Goal: Transaction & Acquisition: Purchase product/service

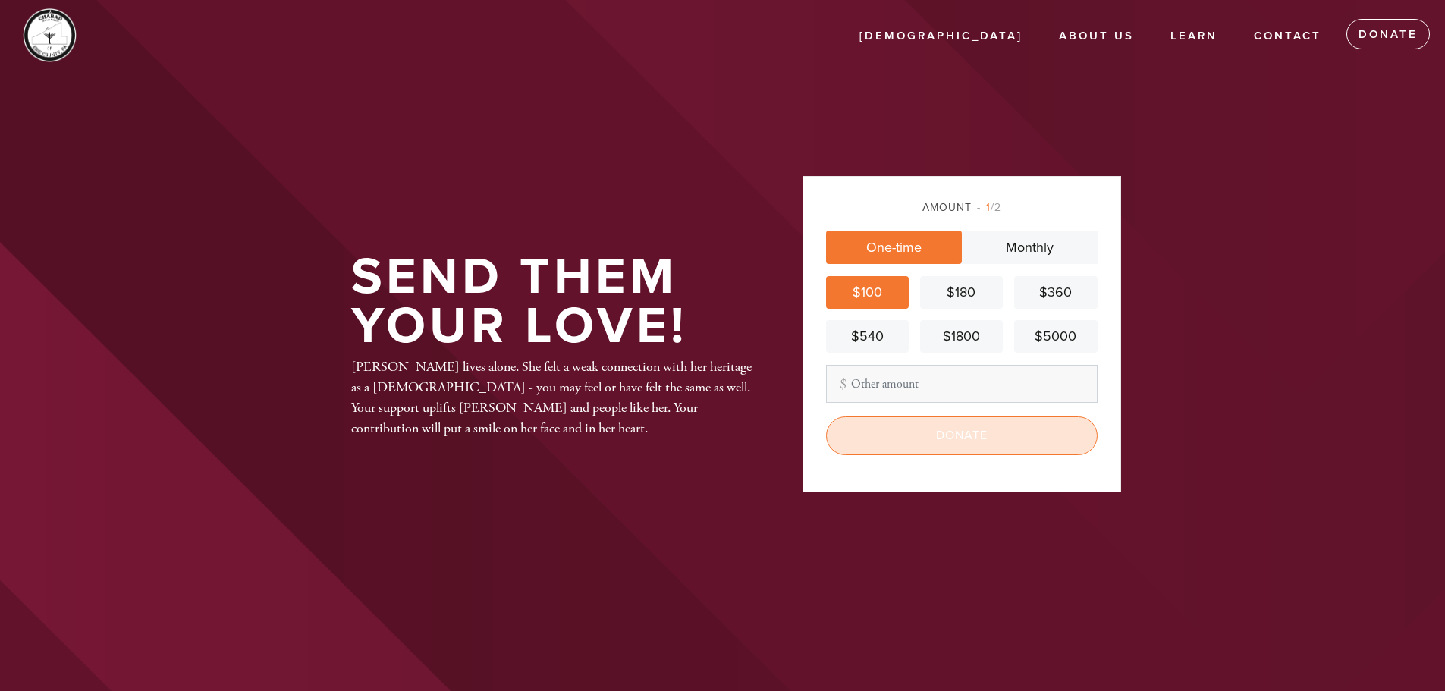
click at [930, 435] on input "Donate" at bounding box center [962, 436] width 272 height 38
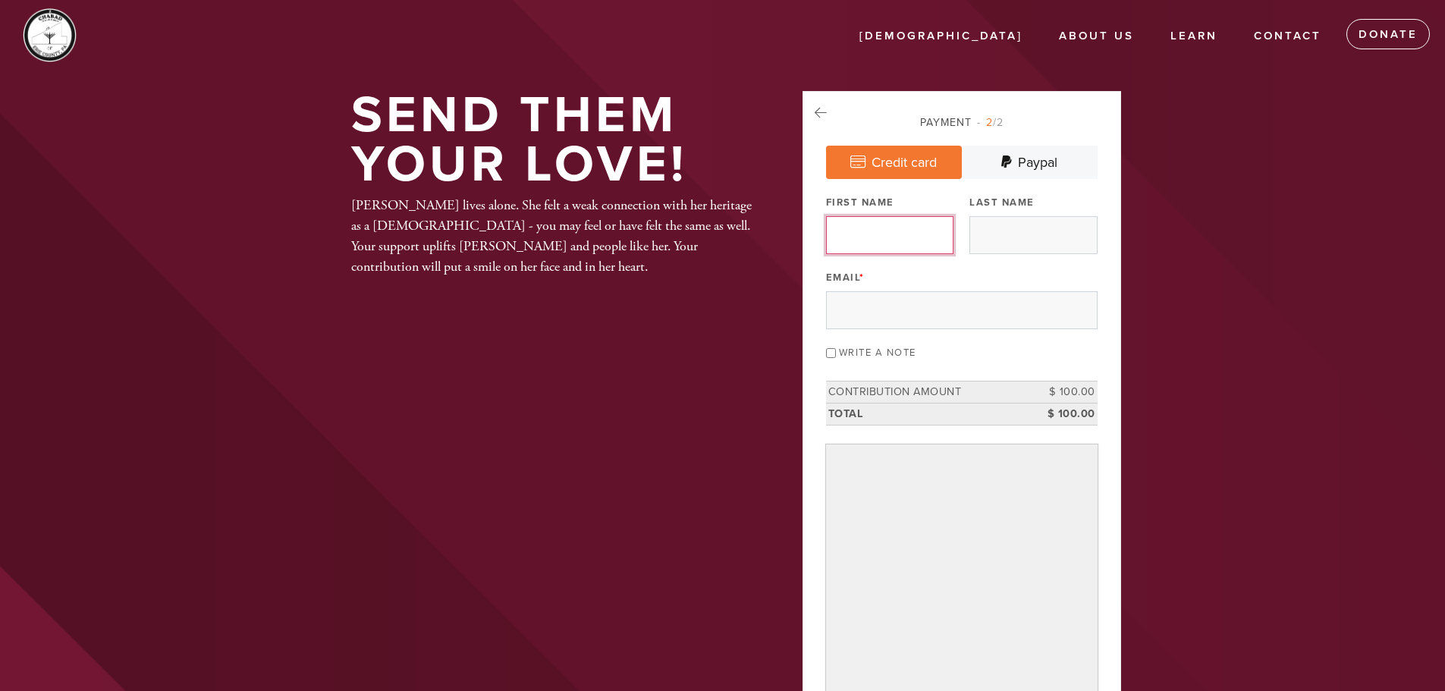
click at [885, 237] on input "First Name" at bounding box center [889, 235] width 127 height 38
type input "[PERSON_NAME]"
type input "[EMAIL_ADDRESS][DOMAIN_NAME]"
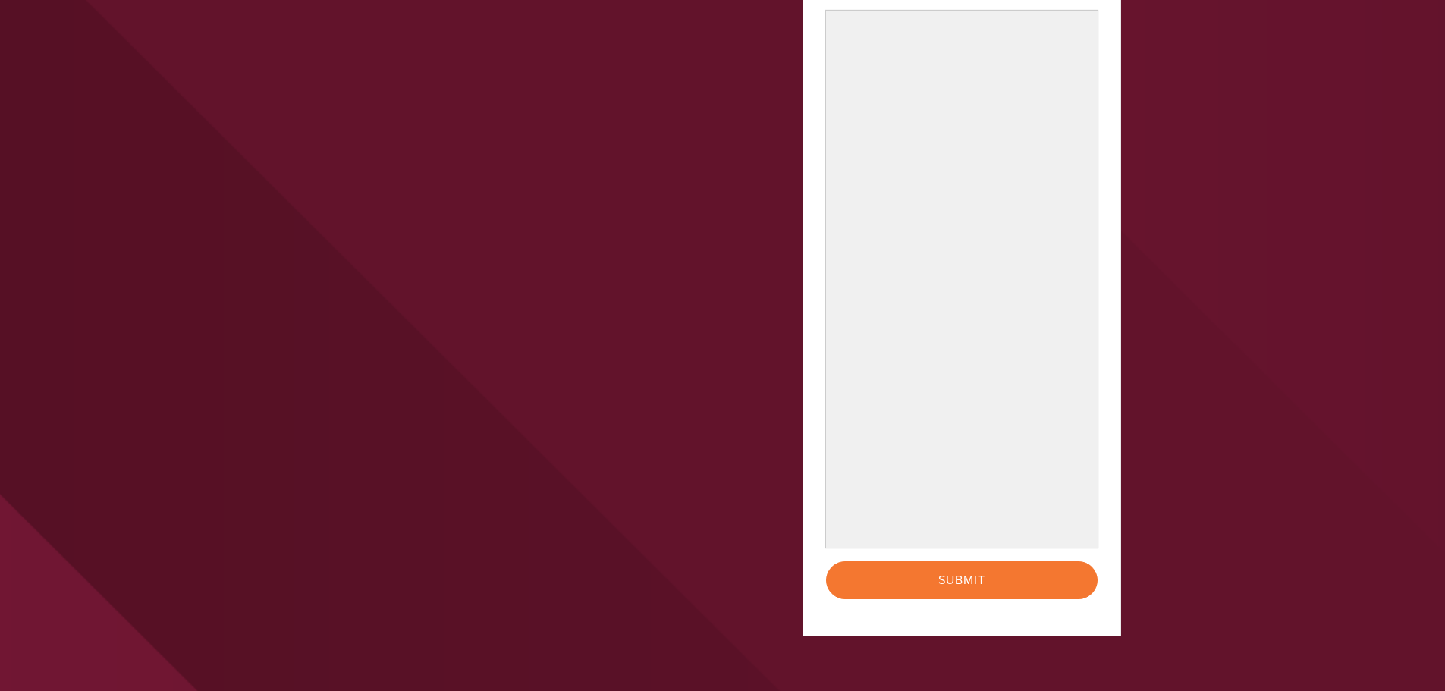
scroll to position [455, 0]
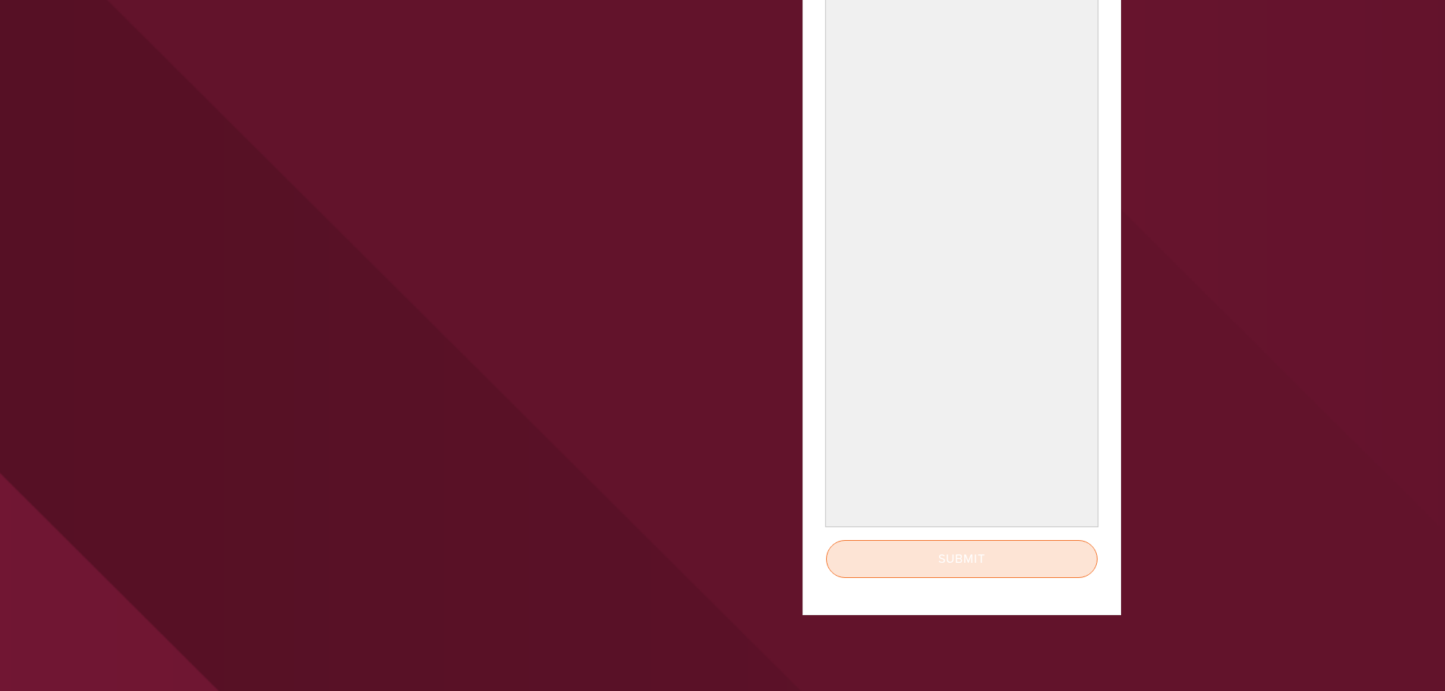
click at [958, 563] on input "Submit" at bounding box center [962, 559] width 272 height 38
